Goal: Task Accomplishment & Management: Manage account settings

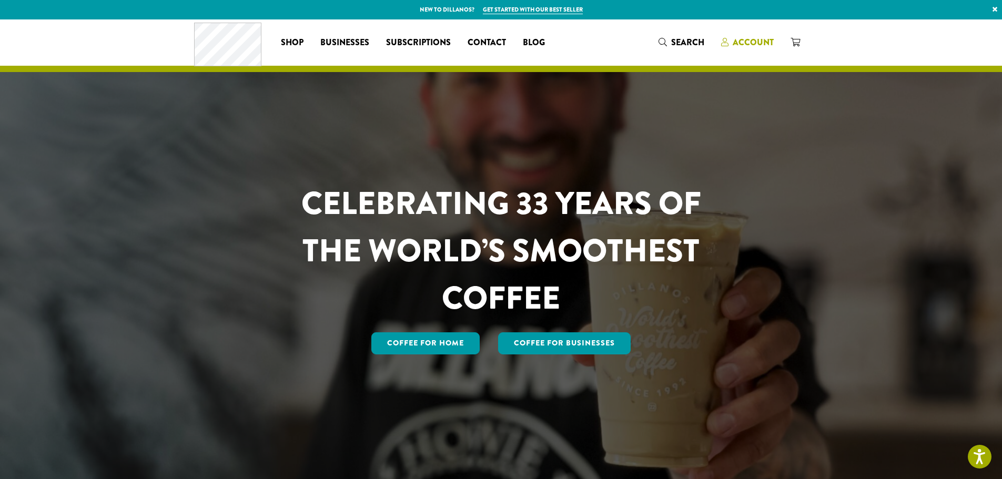
click at [749, 42] on span "Account" at bounding box center [753, 42] width 41 height 12
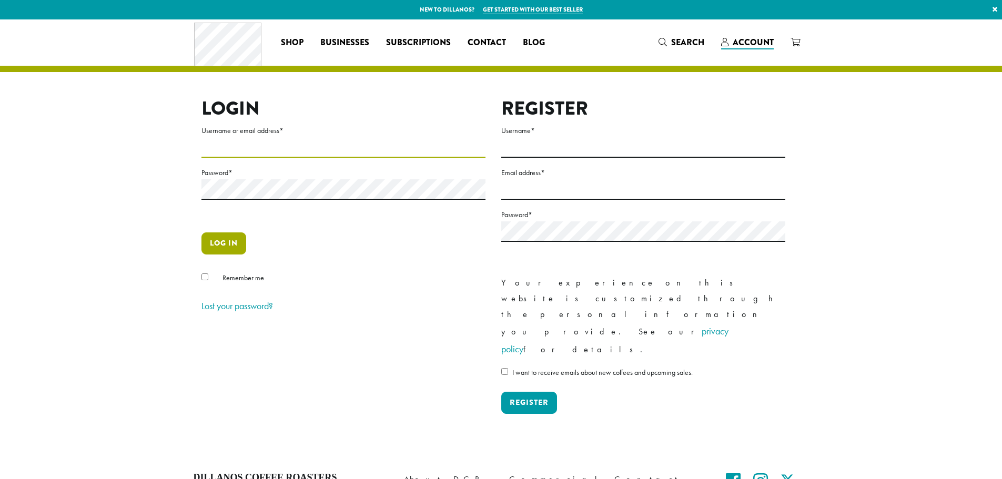
type input "**********"
click at [218, 246] on button "Log in" at bounding box center [223, 243] width 45 height 22
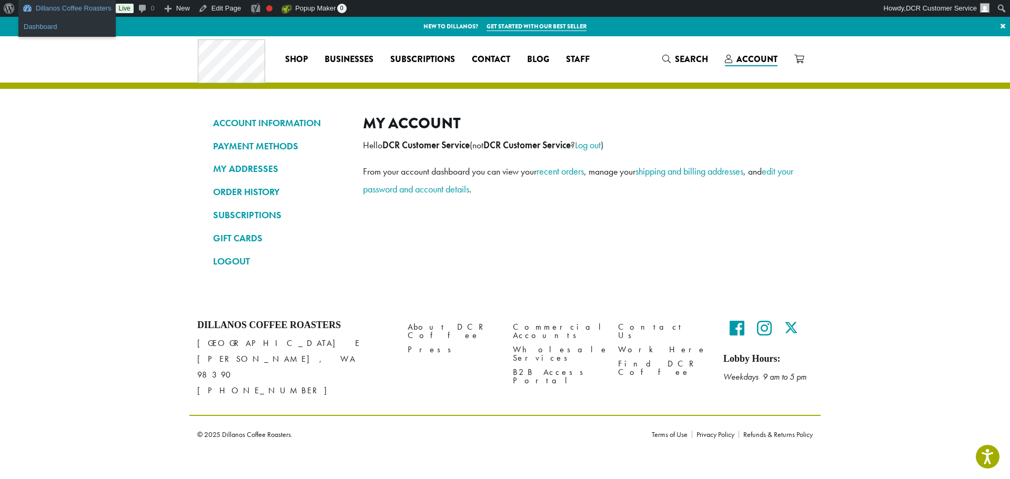
click at [51, 24] on link "Dashboard" at bounding box center [66, 27] width 97 height 14
